Goal: Task Accomplishment & Management: Complete application form

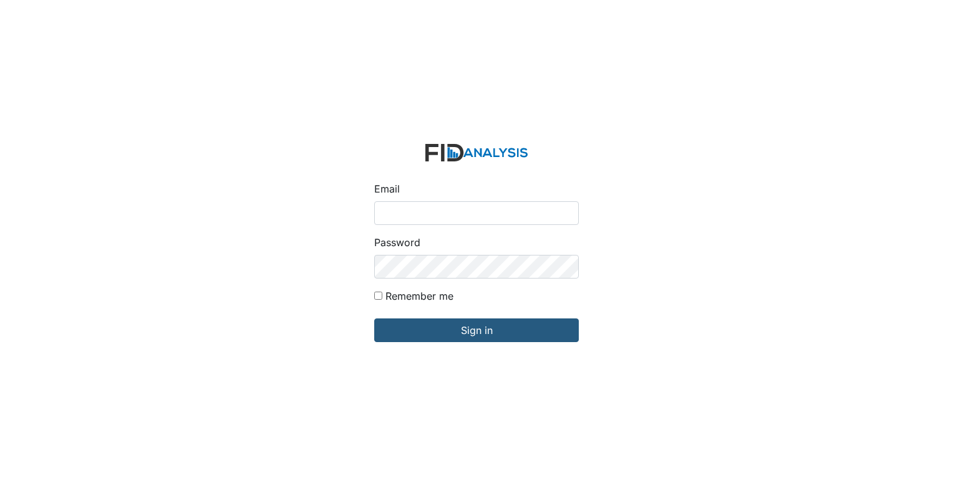
click at [460, 211] on input "Email" at bounding box center [476, 213] width 205 height 24
type input "[EMAIL_ADDRESS][DOMAIN_NAME]"
click at [457, 248] on div "Password" at bounding box center [476, 257] width 205 height 44
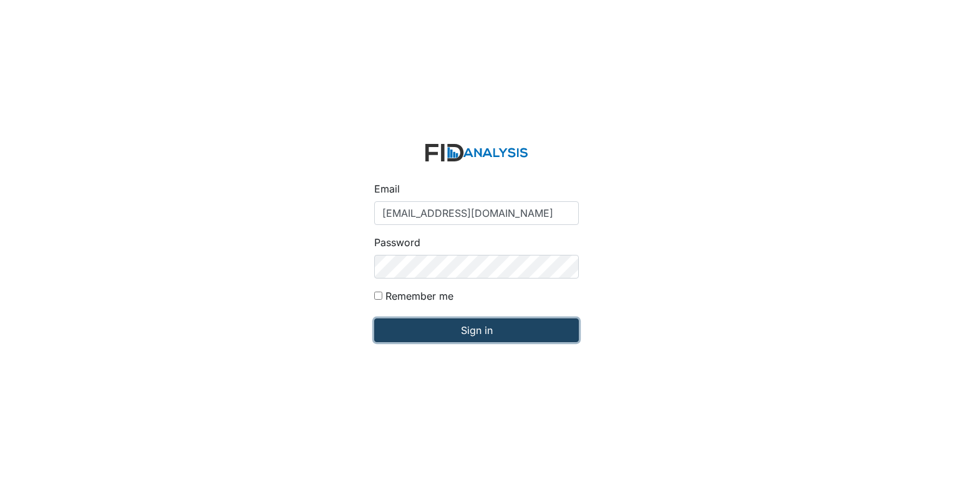
click at [460, 334] on input "Sign in" at bounding box center [476, 331] width 205 height 24
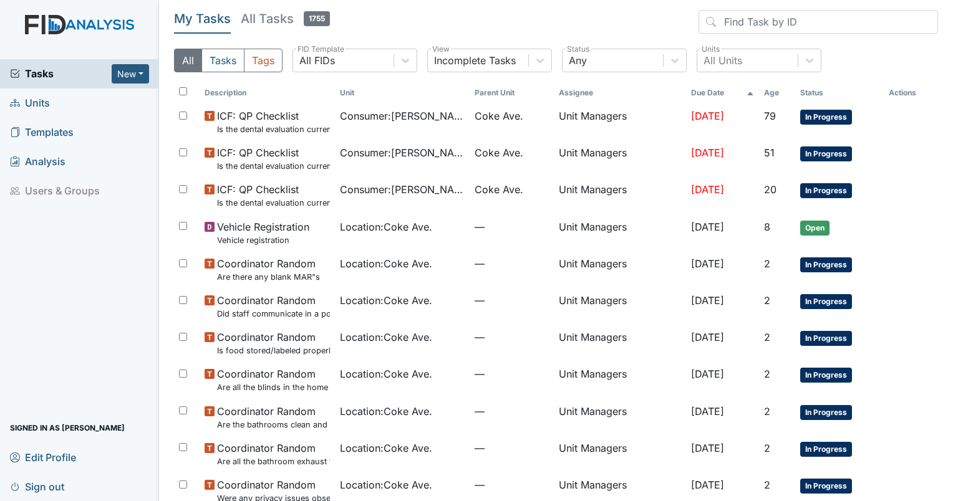
click at [24, 105] on span "Units" at bounding box center [30, 103] width 40 height 19
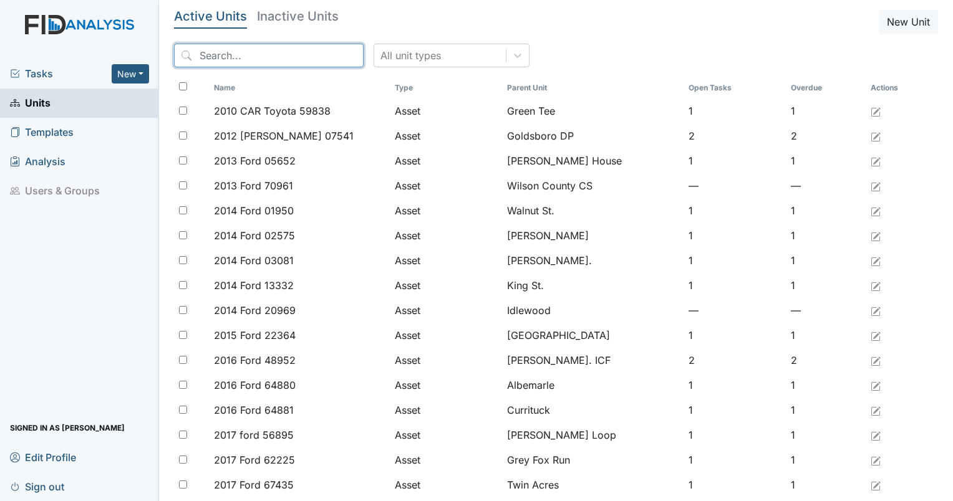
click at [279, 49] on input "search" at bounding box center [269, 56] width 190 height 24
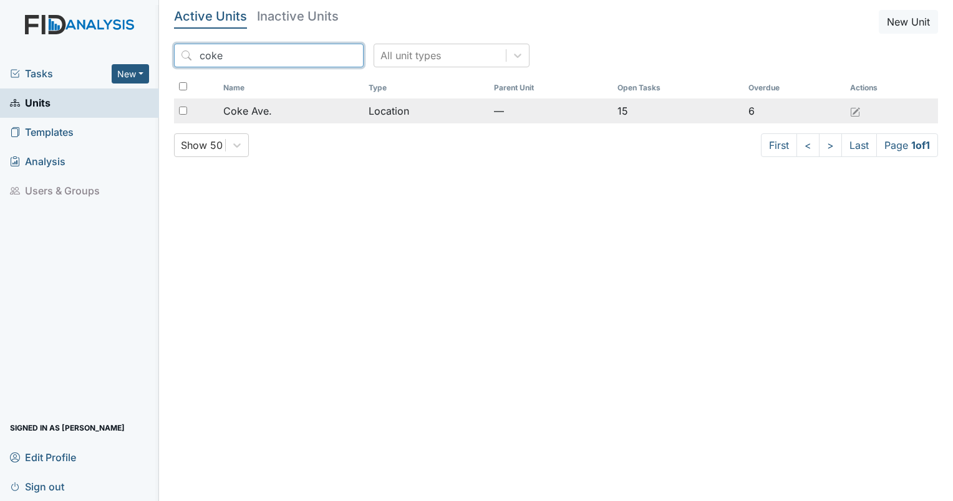
type input "coke"
click at [323, 104] on div "Coke Ave." at bounding box center [290, 111] width 135 height 15
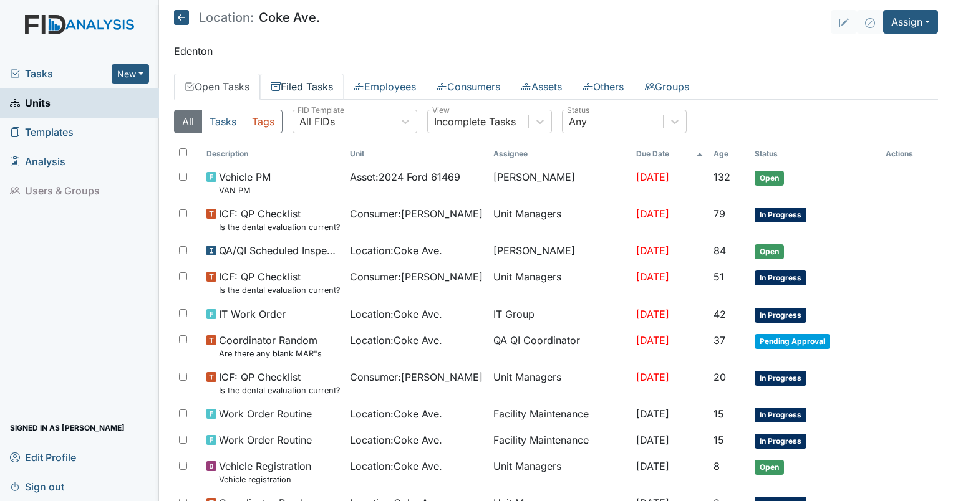
click at [314, 90] on link "Filed Tasks" at bounding box center [302, 87] width 84 height 26
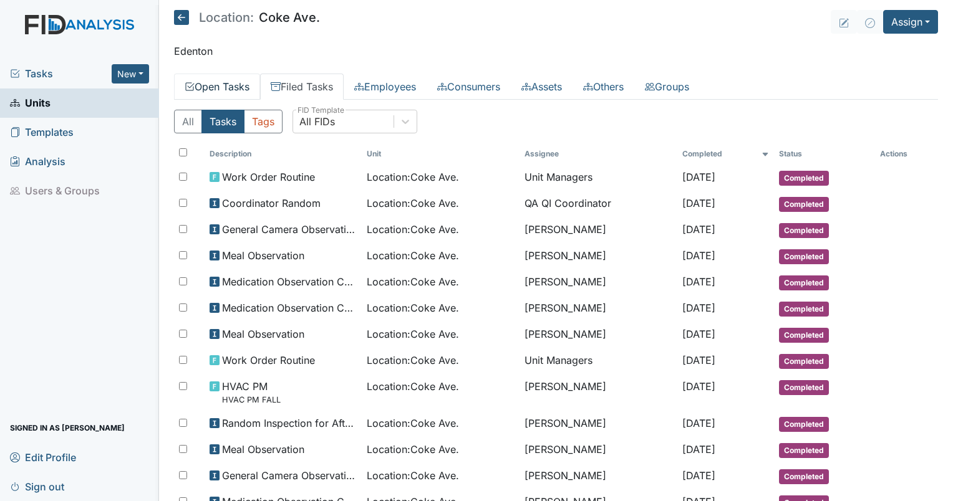
click at [220, 84] on link "Open Tasks" at bounding box center [217, 87] width 86 height 26
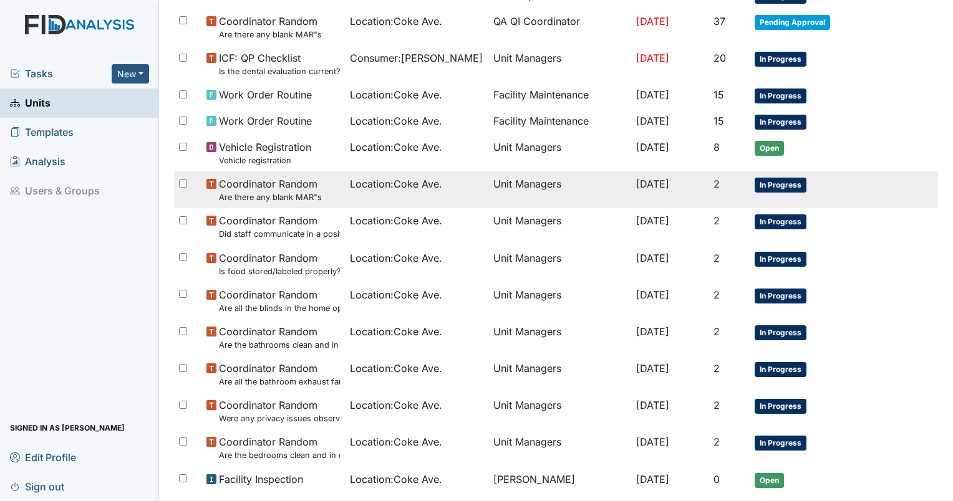
scroll to position [372, 0]
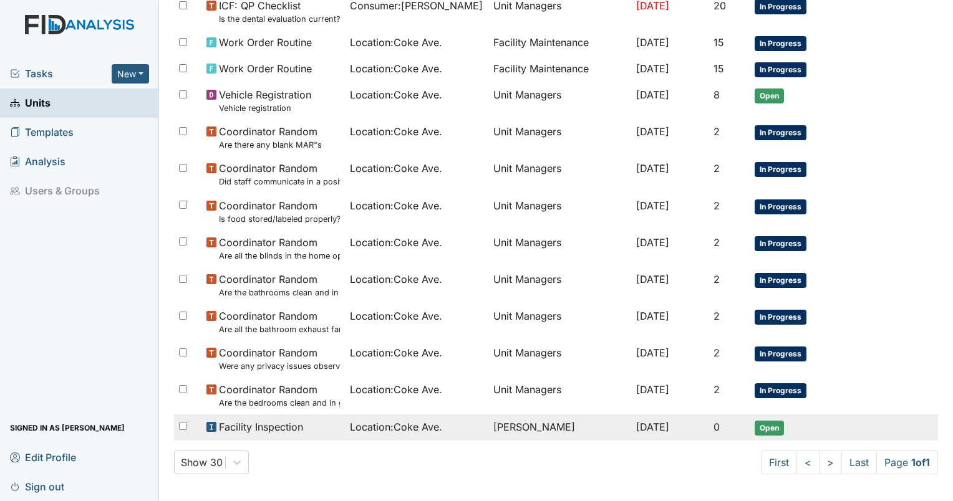
click at [772, 427] on span "Open" at bounding box center [769, 428] width 29 height 15
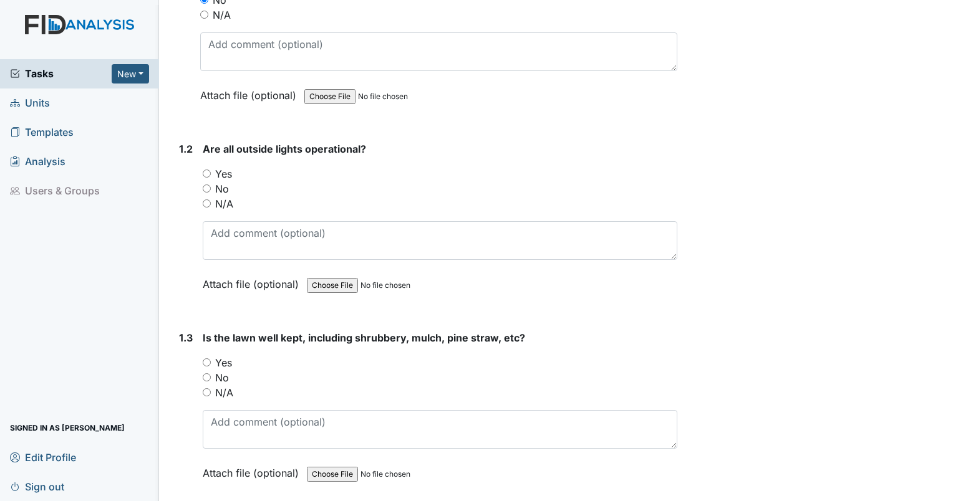
scroll to position [312, 0]
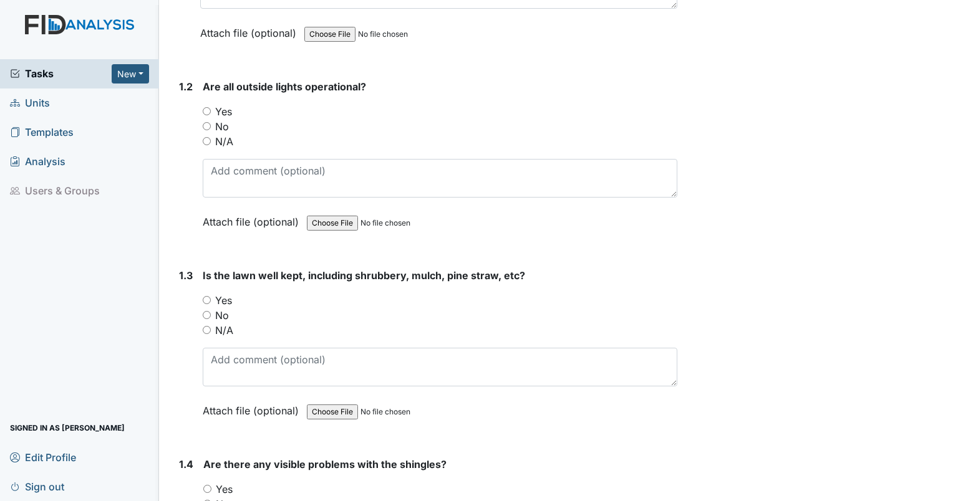
click at [209, 113] on input "Yes" at bounding box center [207, 111] width 8 height 8
radio input "true"
click at [207, 315] on input "No" at bounding box center [207, 315] width 8 height 8
radio input "true"
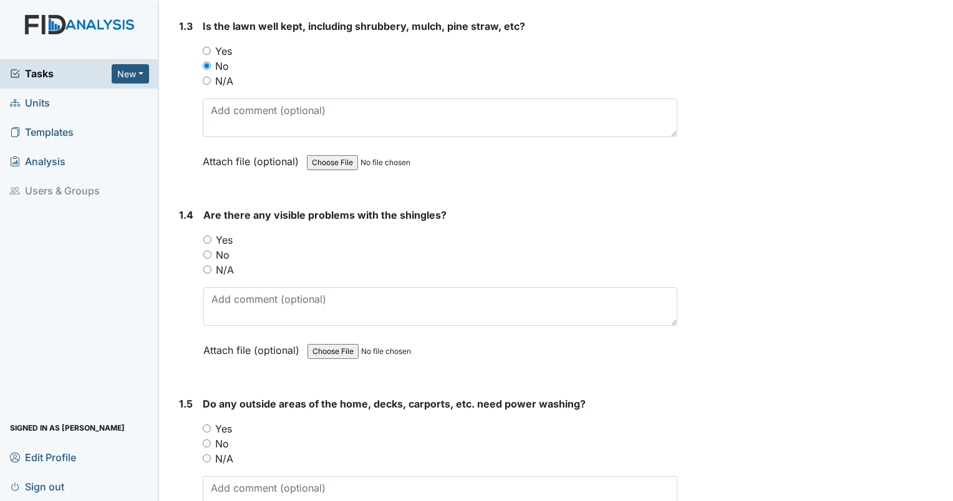
scroll to position [686, 0]
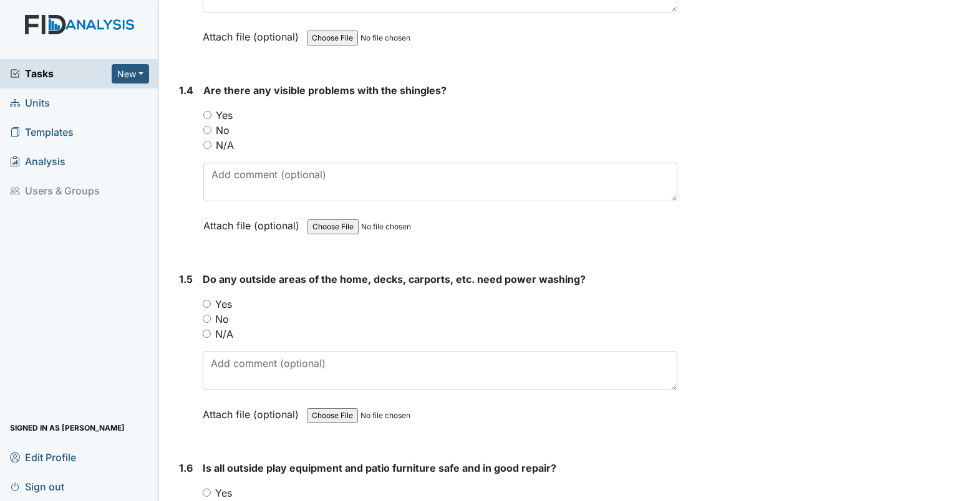
click at [208, 126] on input "No" at bounding box center [207, 130] width 8 height 8
radio input "true"
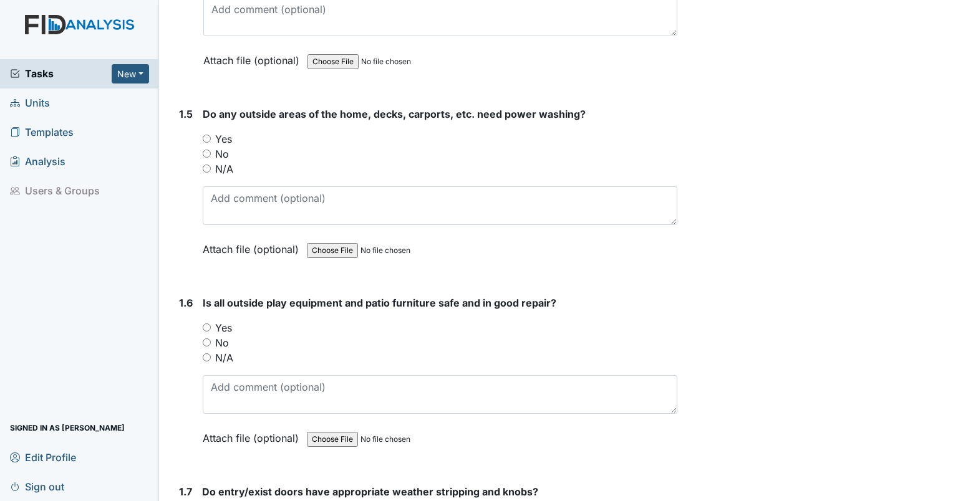
scroll to position [873, 0]
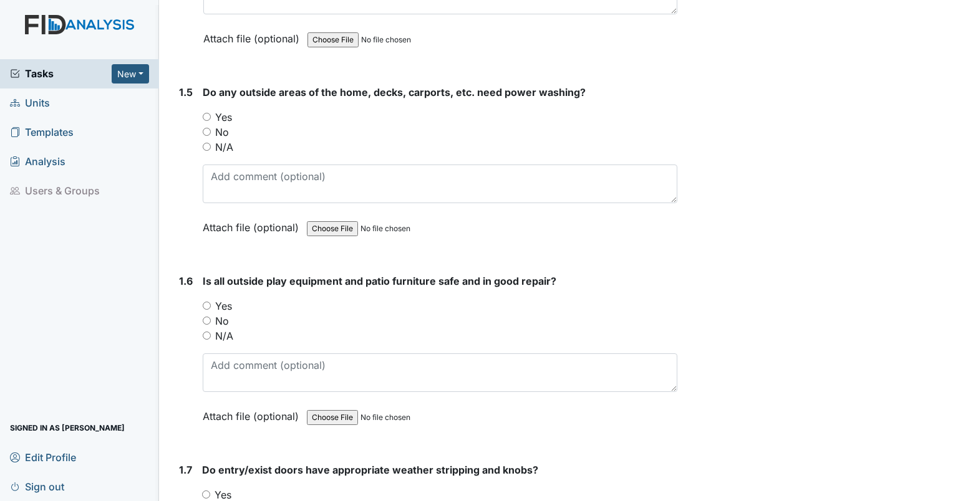
click at [203, 128] on input "No" at bounding box center [207, 132] width 8 height 8
radio input "true"
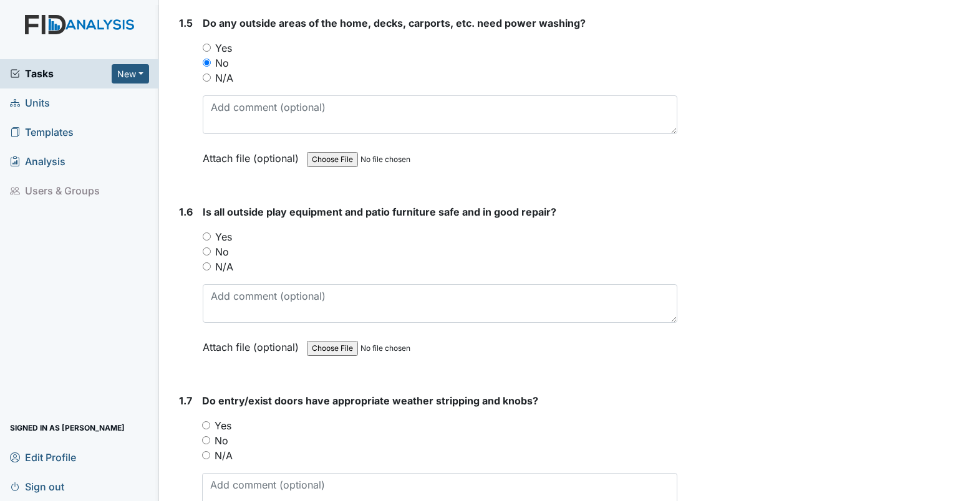
scroll to position [1060, 0]
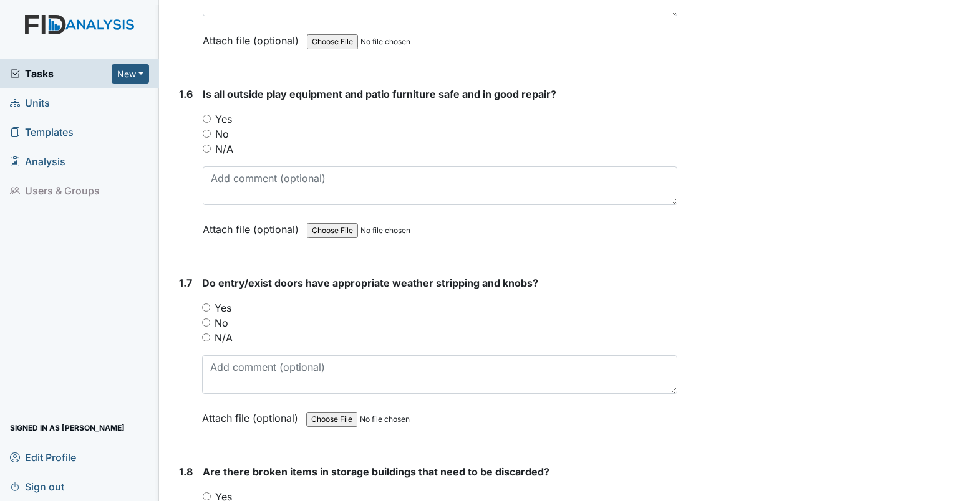
click at [204, 115] on input "Yes" at bounding box center [207, 119] width 8 height 8
radio input "true"
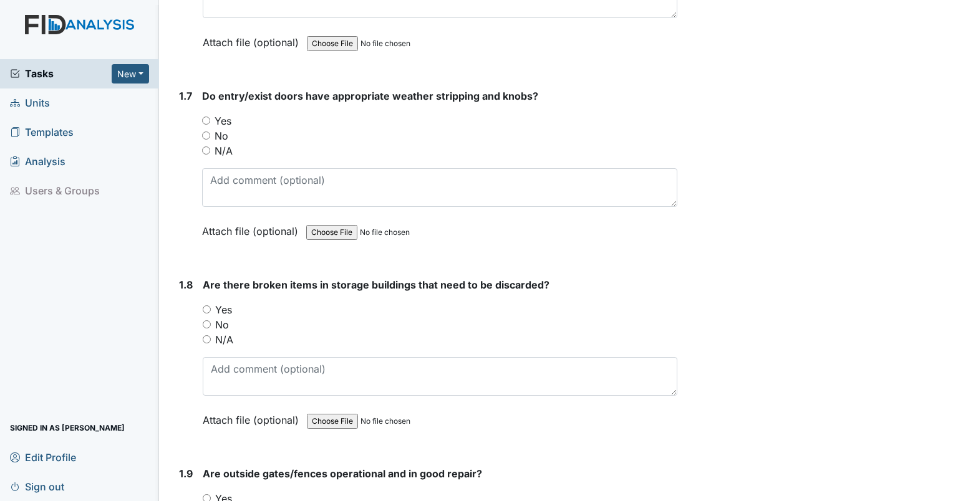
scroll to position [1310, 0]
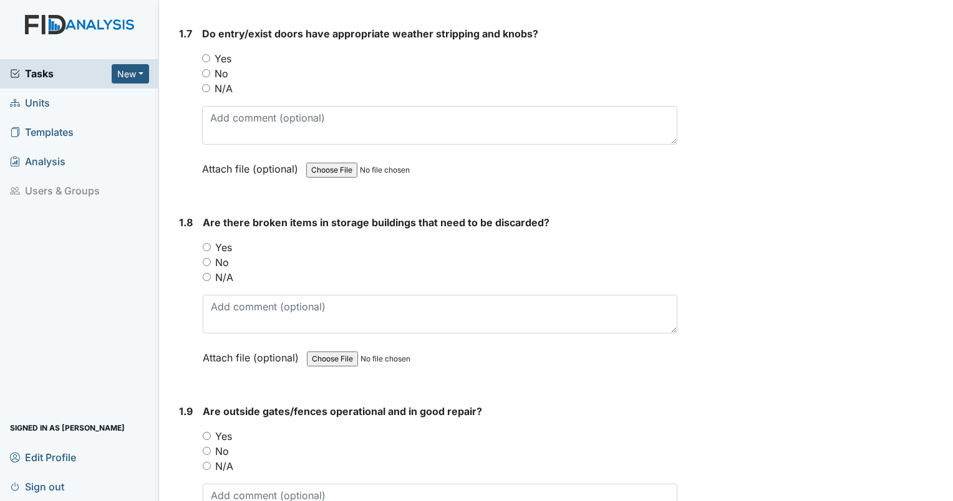
click at [209, 255] on div "No" at bounding box center [440, 262] width 475 height 15
click at [206, 258] on input "No" at bounding box center [207, 262] width 8 height 8
radio input "true"
click at [207, 69] on input "No" at bounding box center [206, 73] width 8 height 8
radio input "true"
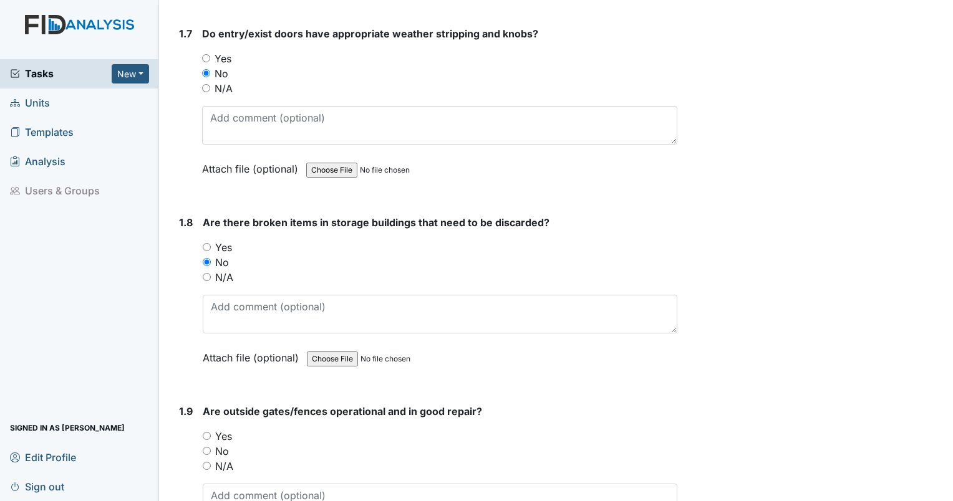
click at [208, 54] on input "Yes" at bounding box center [206, 58] width 8 height 8
radio input "true"
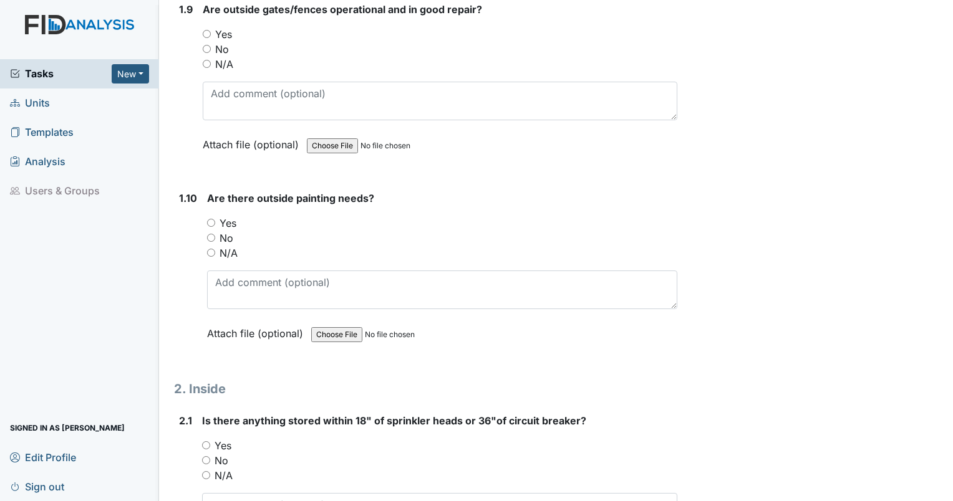
scroll to position [1684, 0]
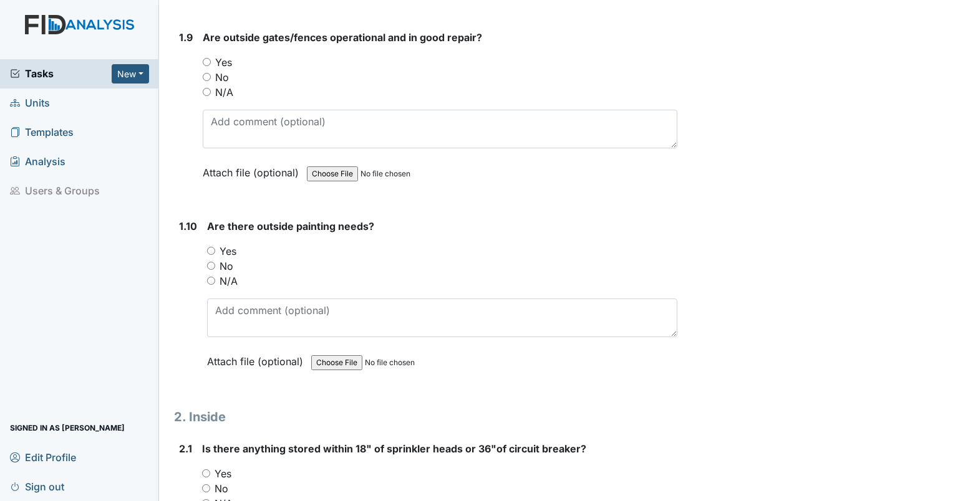
click at [289, 70] on div "No" at bounding box center [440, 77] width 475 height 15
click at [208, 58] on input "Yes" at bounding box center [207, 62] width 8 height 8
radio input "true"
click at [212, 244] on div "Yes" at bounding box center [442, 251] width 470 height 15
click at [212, 262] on input "No" at bounding box center [211, 266] width 8 height 8
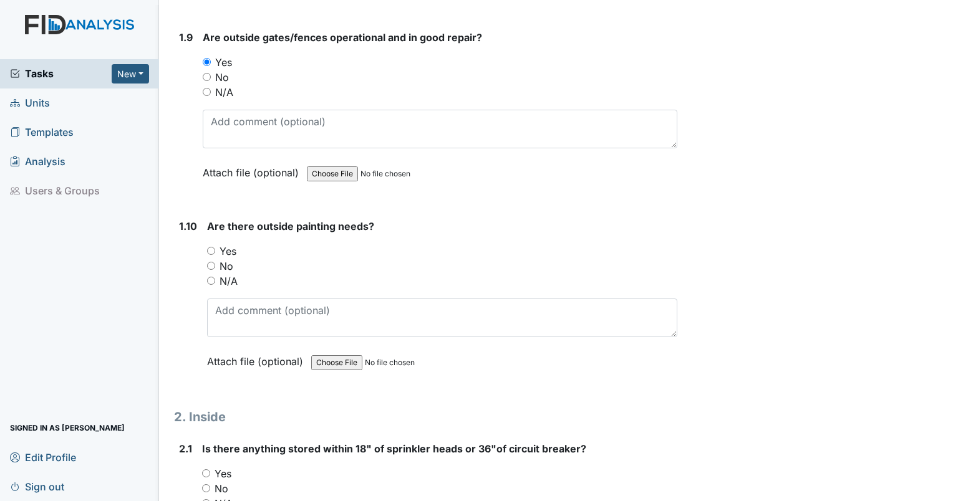
radio input "true"
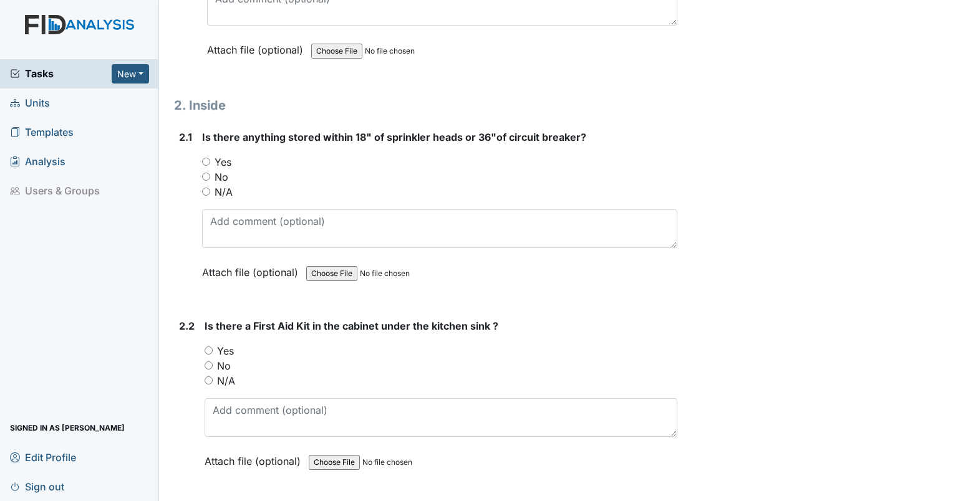
scroll to position [2058, 0]
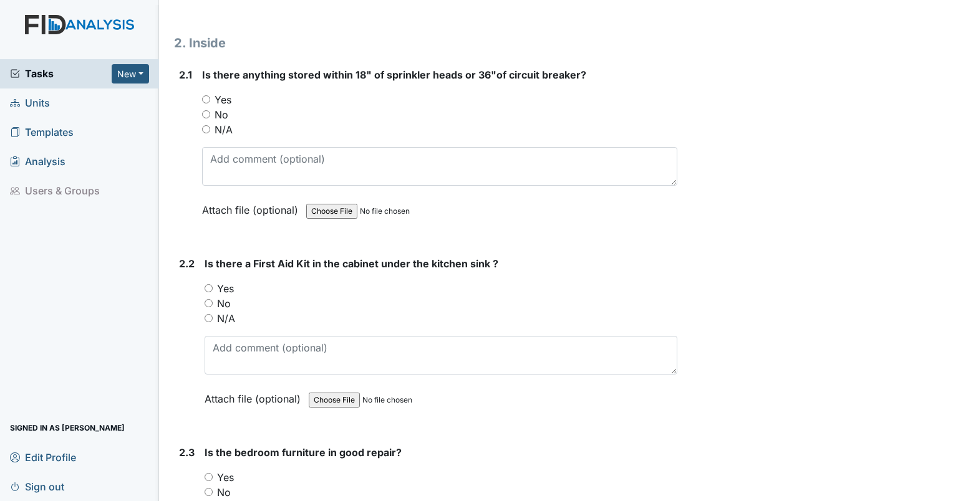
click at [207, 95] on input "Yes" at bounding box center [206, 99] width 8 height 8
radio input "true"
